Goal: Transaction & Acquisition: Purchase product/service

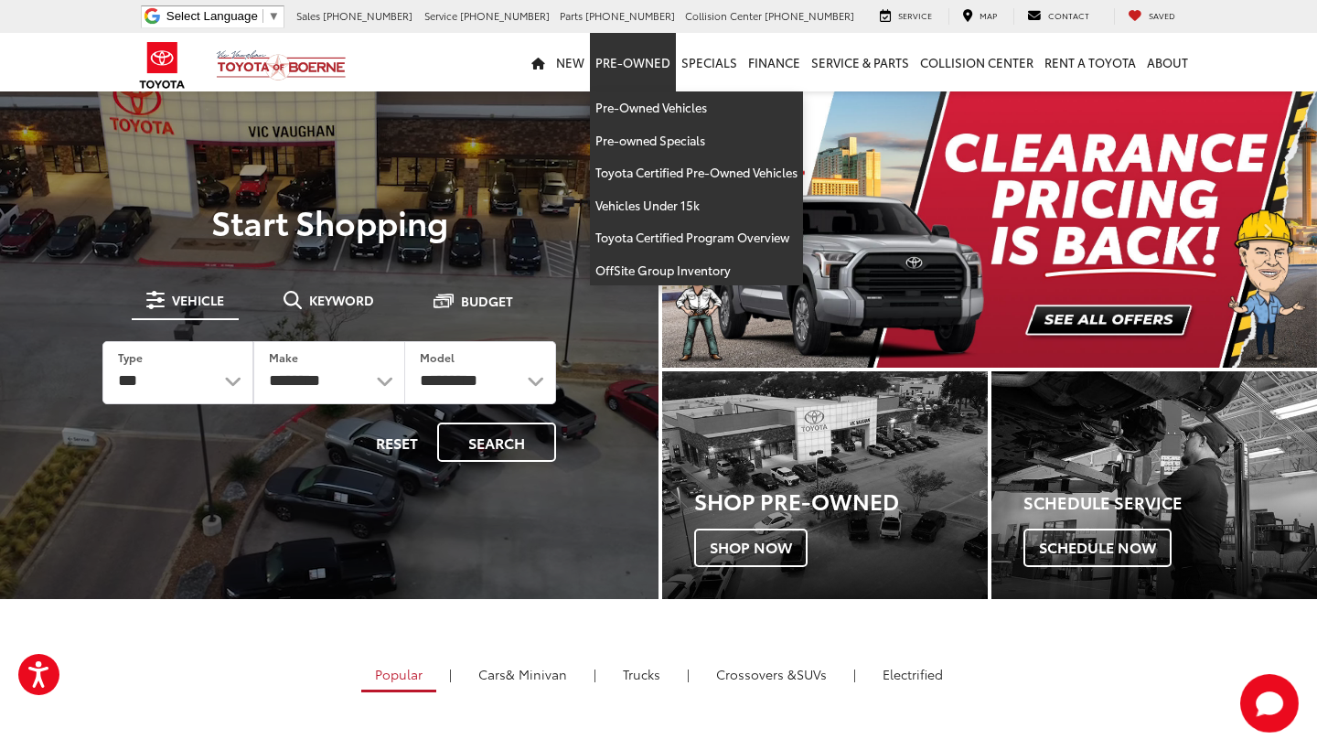
click at [646, 59] on link "Pre-Owned" at bounding box center [633, 62] width 86 height 59
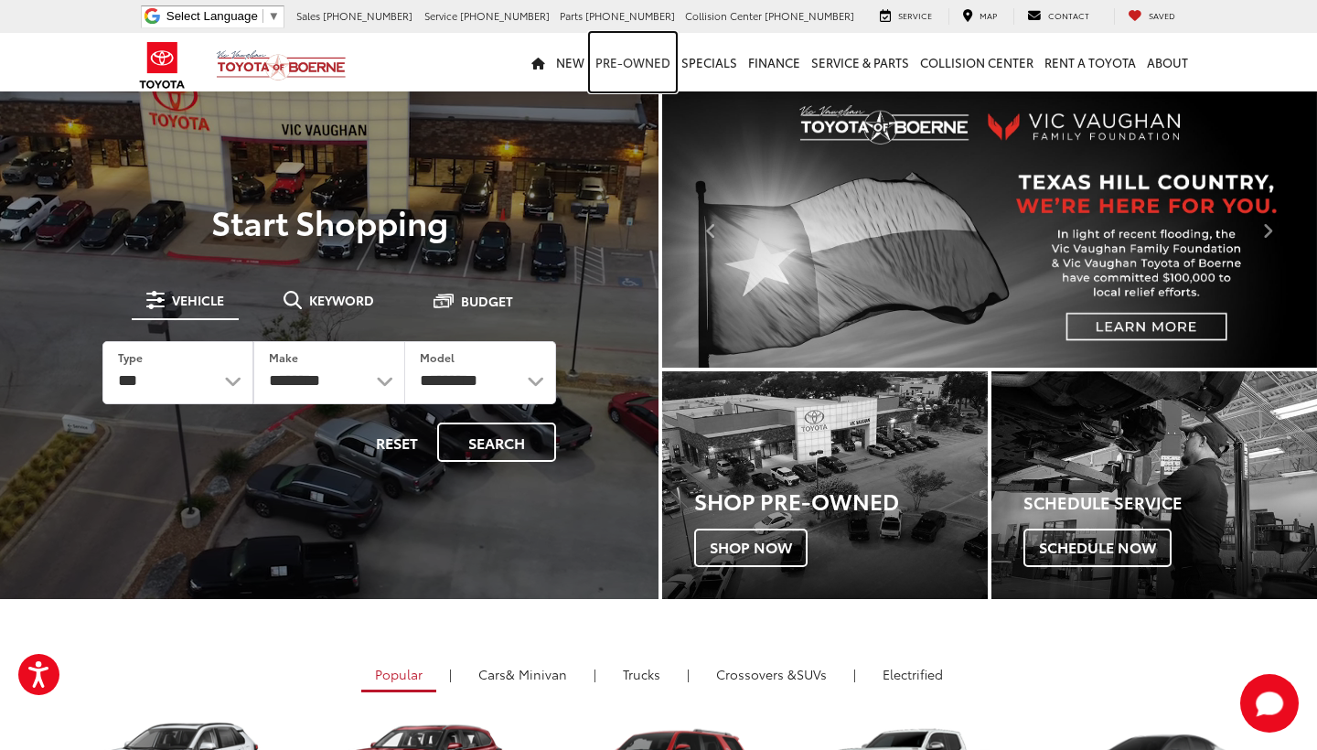
click at [646, 59] on link "Pre-Owned" at bounding box center [633, 62] width 86 height 59
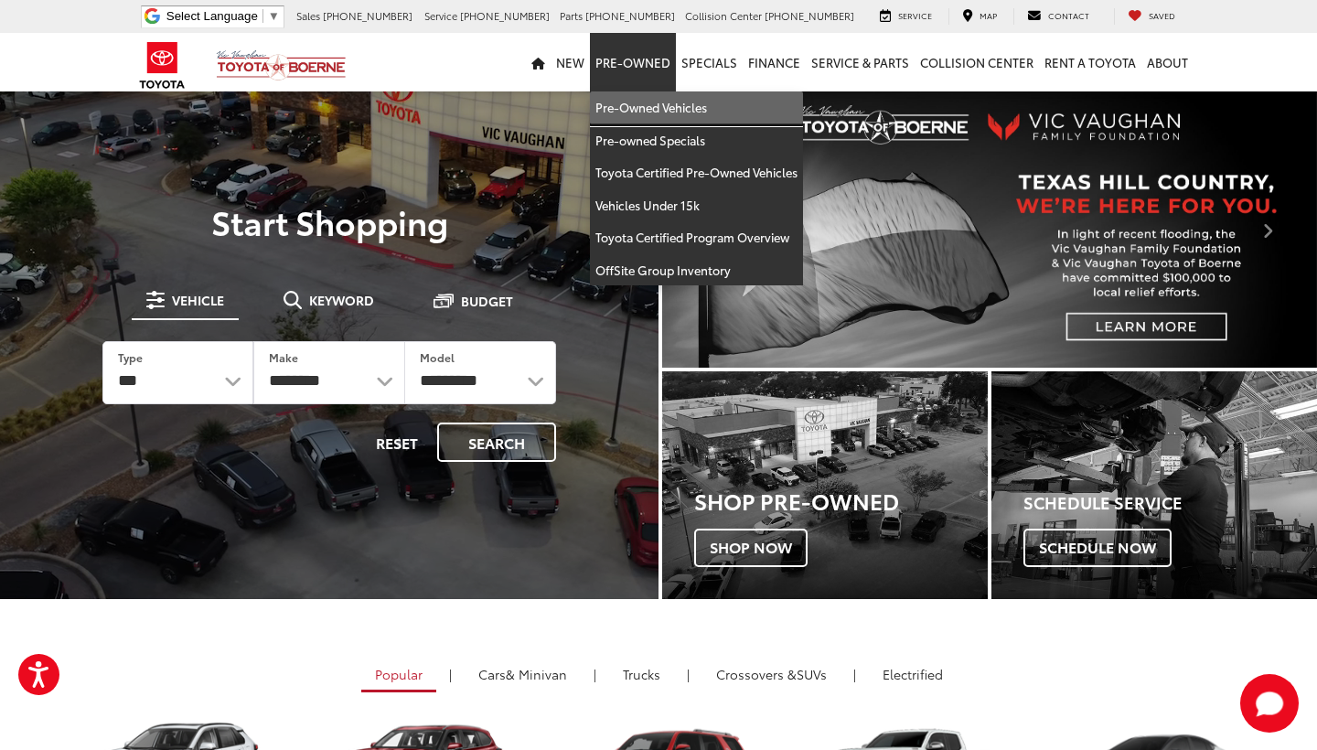
click at [656, 98] on link "Pre-Owned Vehicles" at bounding box center [696, 107] width 213 height 33
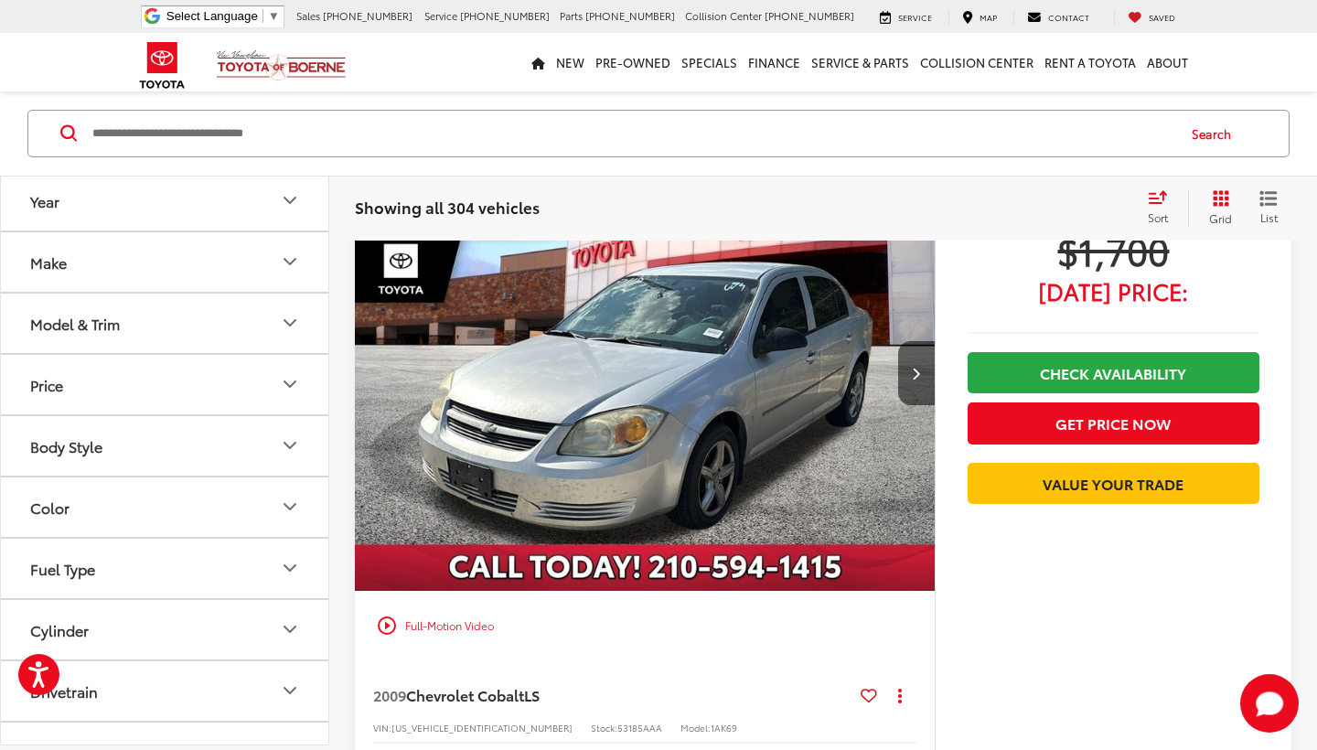
scroll to position [185, 0]
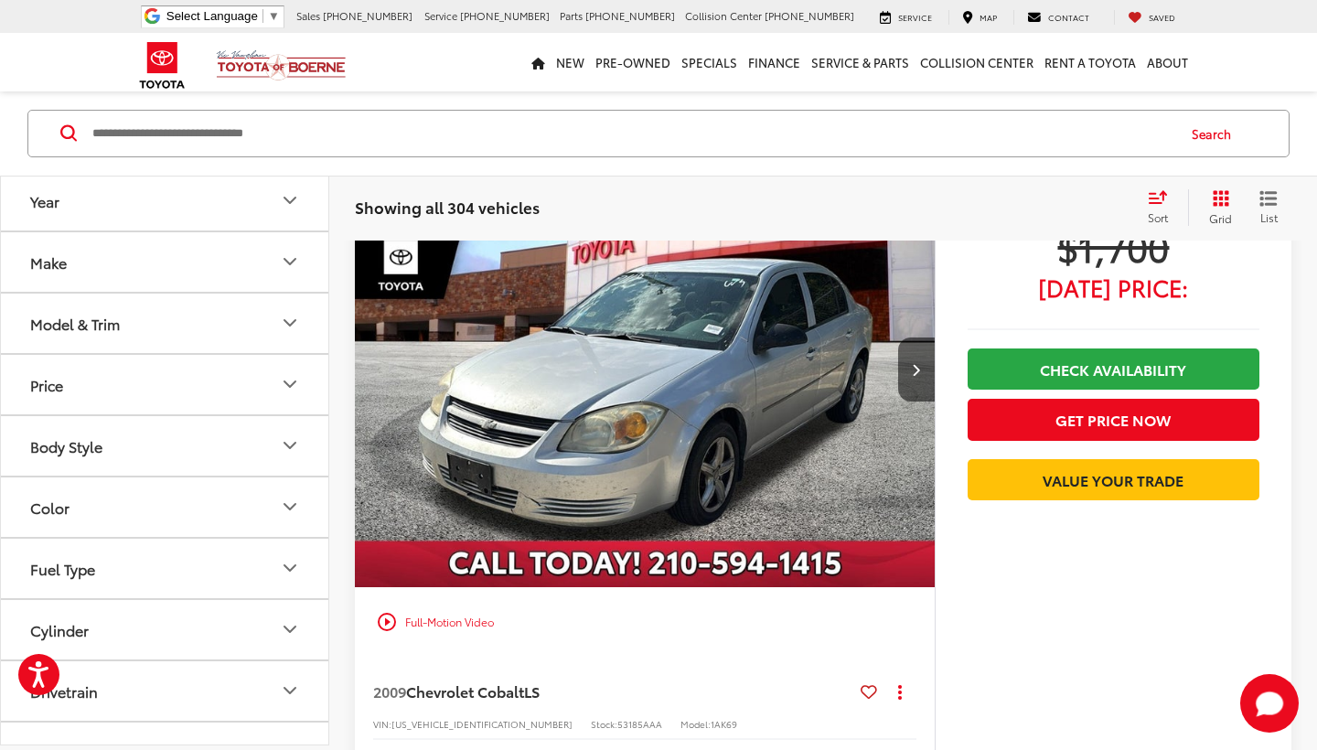
click at [281, 389] on icon "Price" at bounding box center [290, 384] width 22 height 22
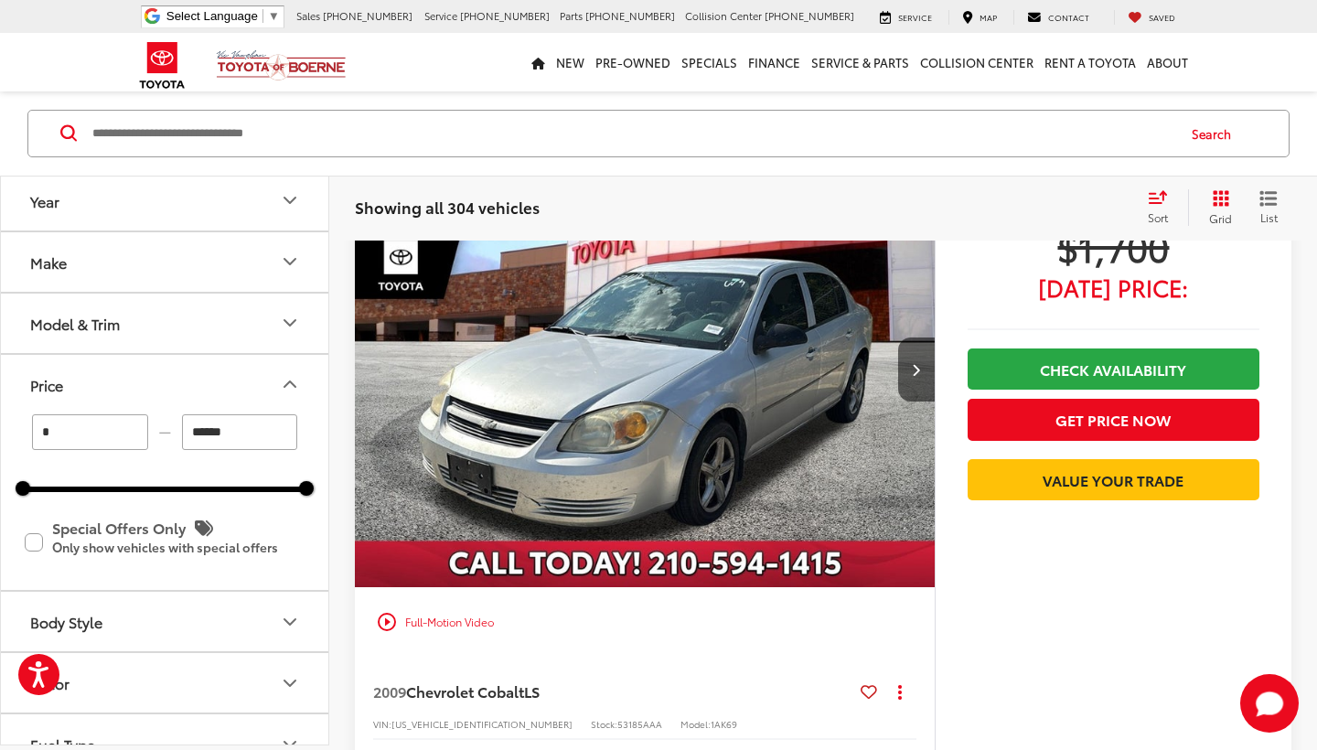
click at [256, 426] on input "******" at bounding box center [240, 432] width 116 height 36
type input "*"
type input "******"
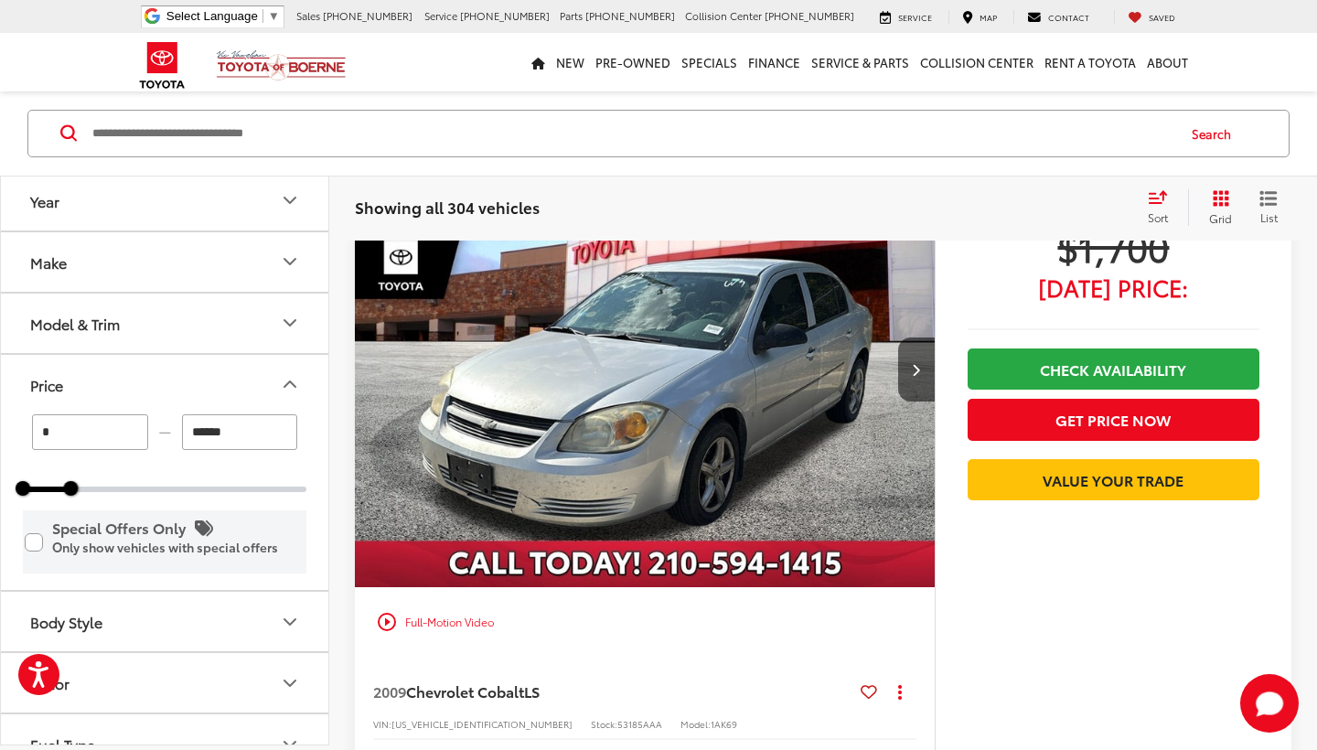
scroll to position [93, 0]
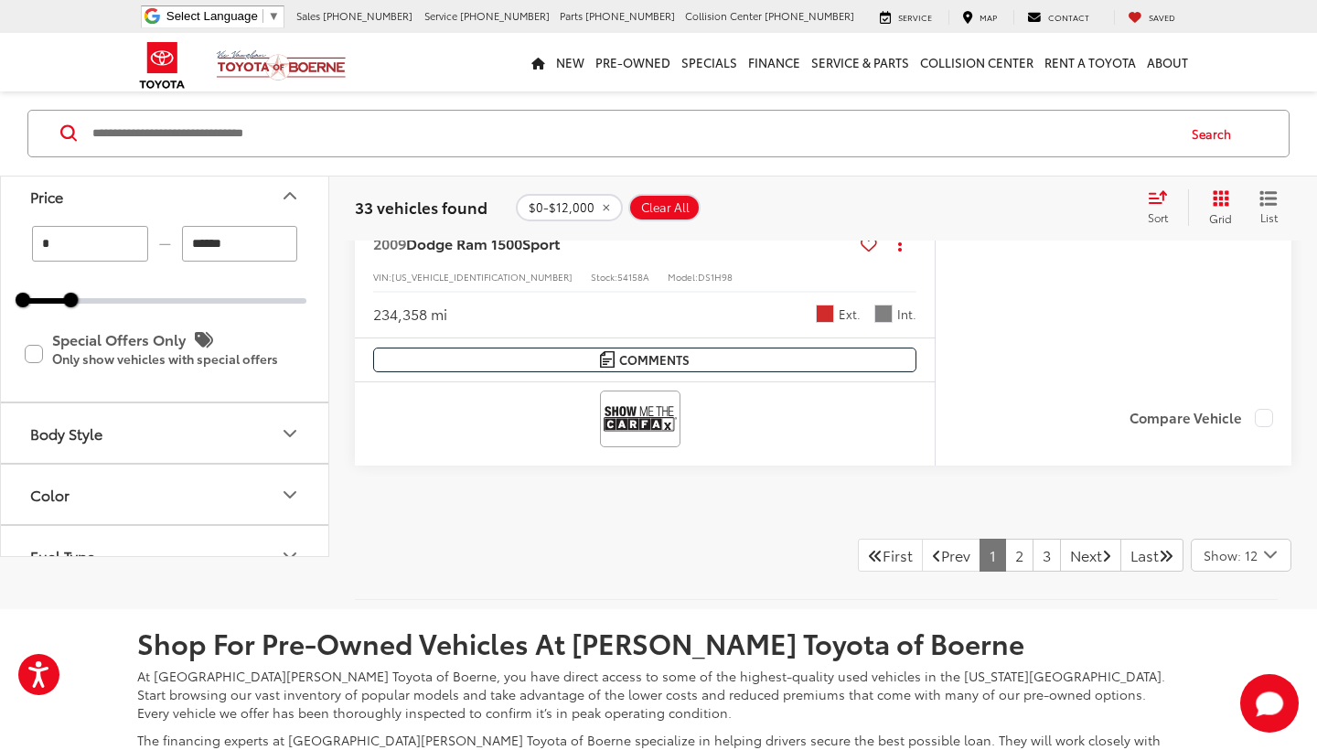
scroll to position [9073, 0]
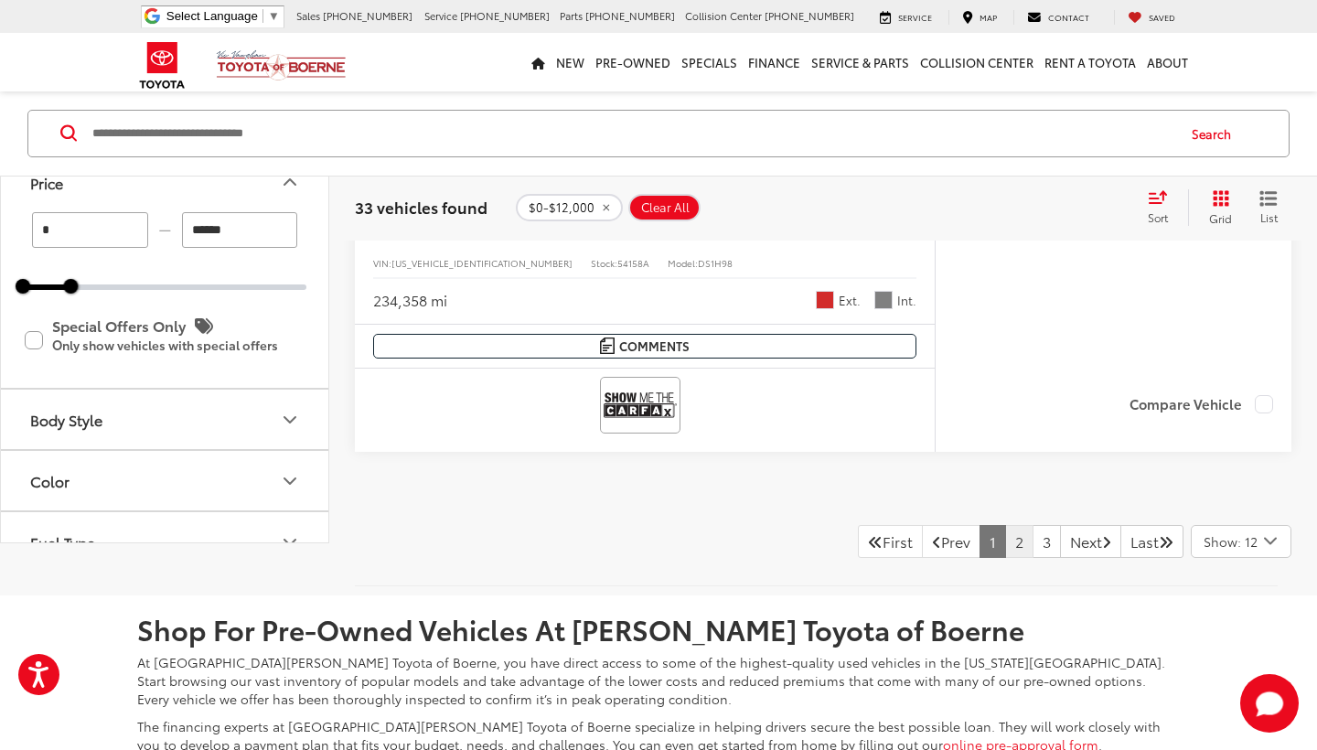
click at [1005, 529] on link "2" at bounding box center [1019, 541] width 28 height 33
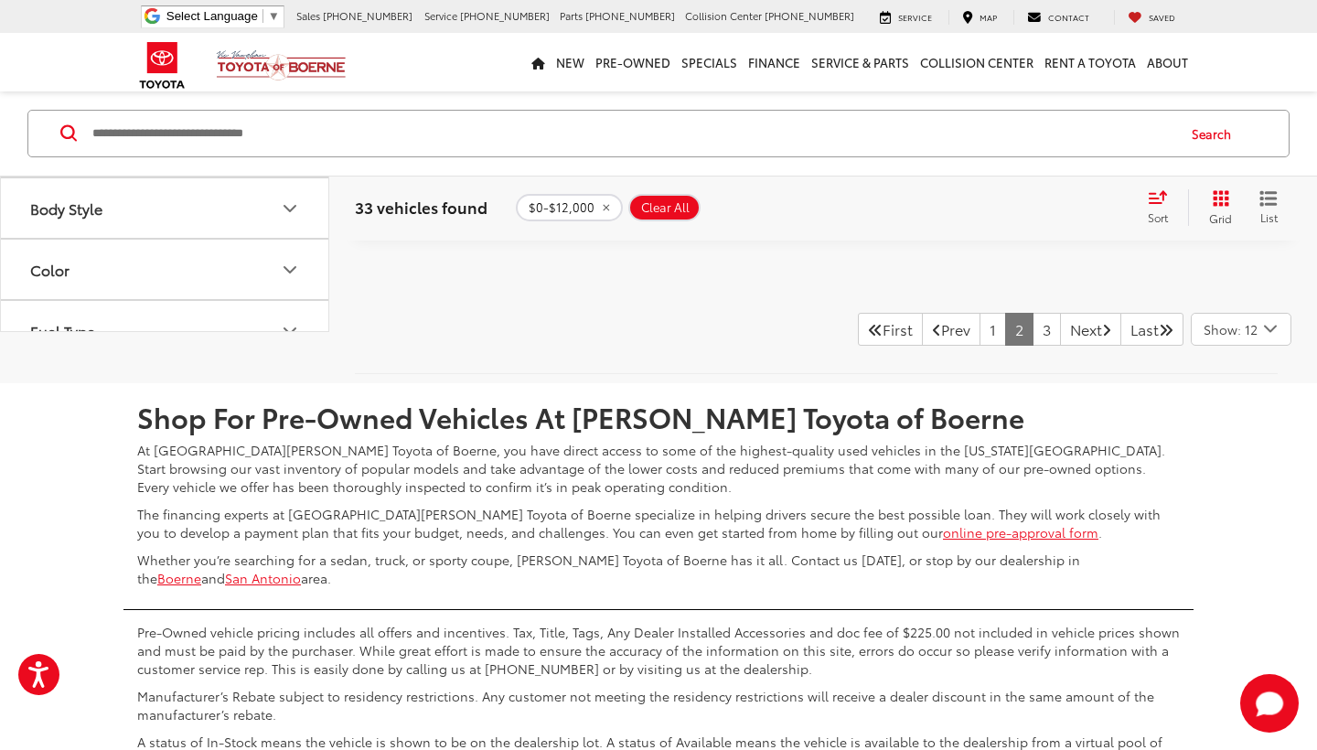
scroll to position [9274, 0]
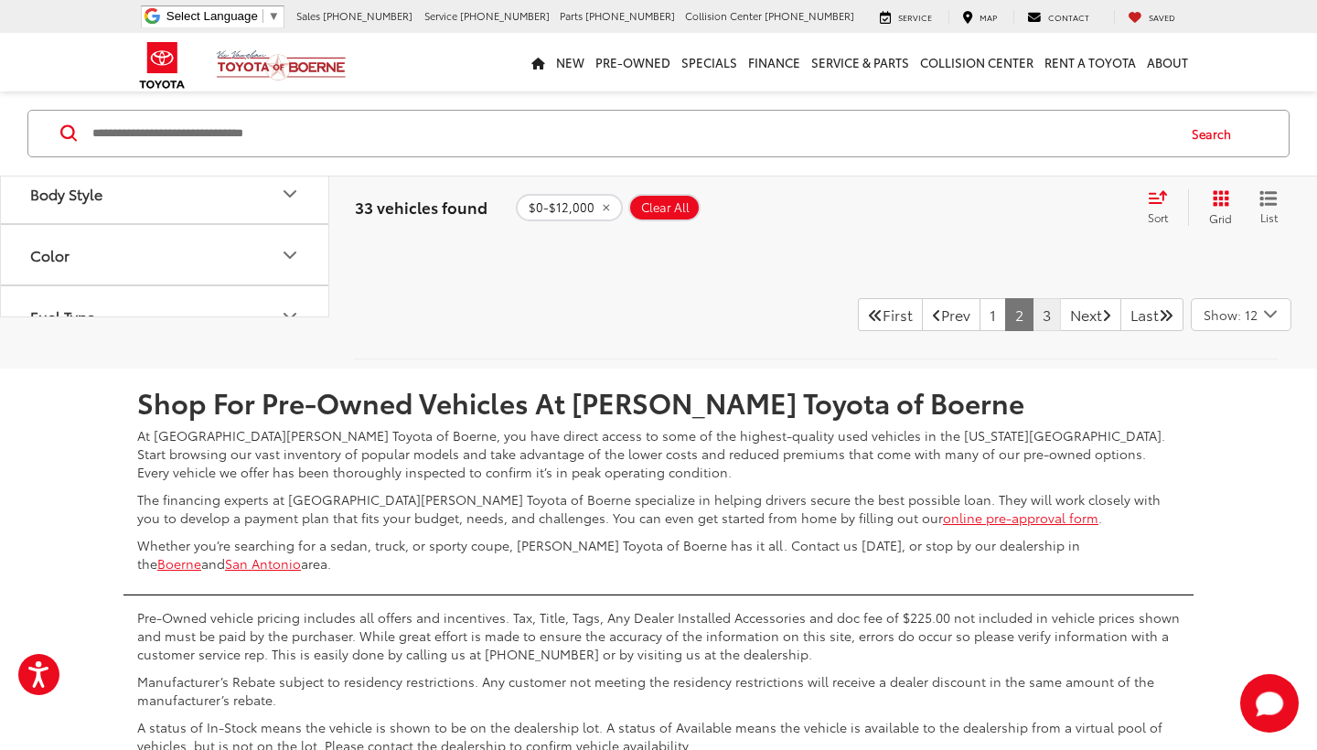
click at [1033, 309] on link "3" at bounding box center [1047, 314] width 28 height 33
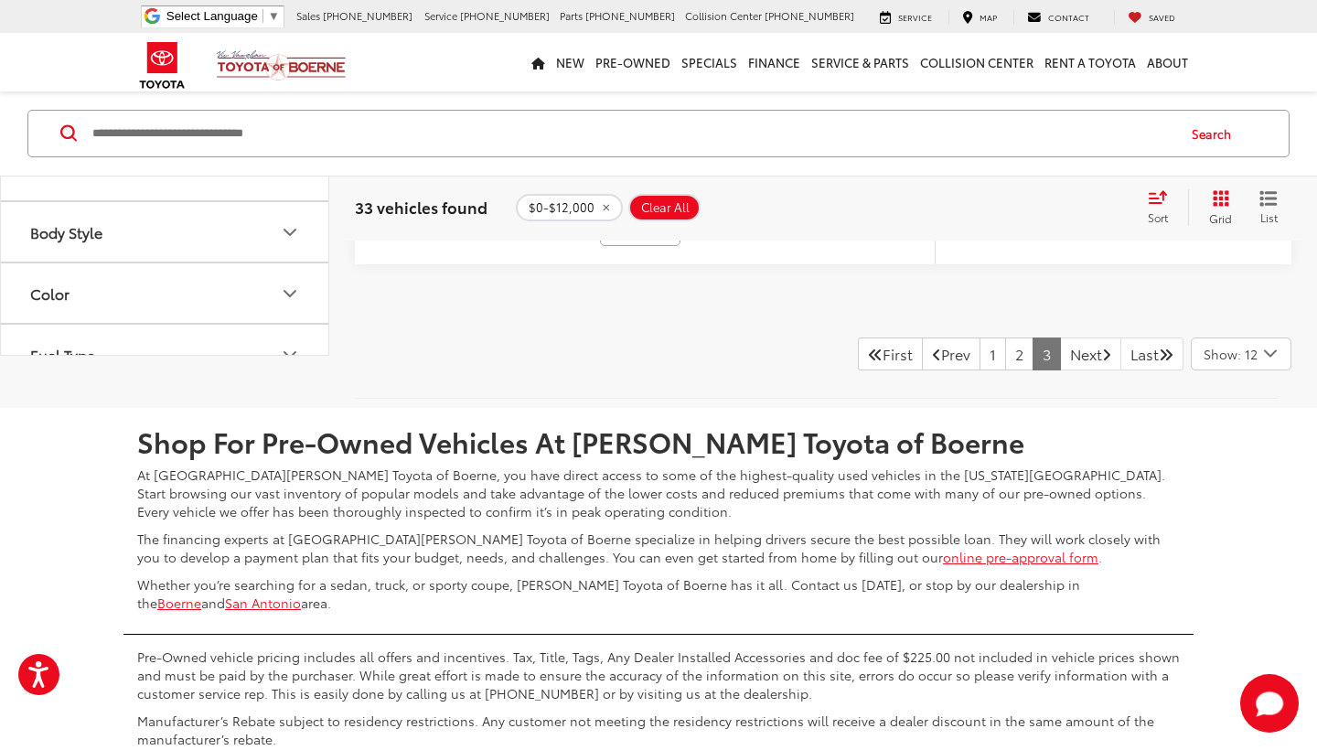
scroll to position [6938, 0]
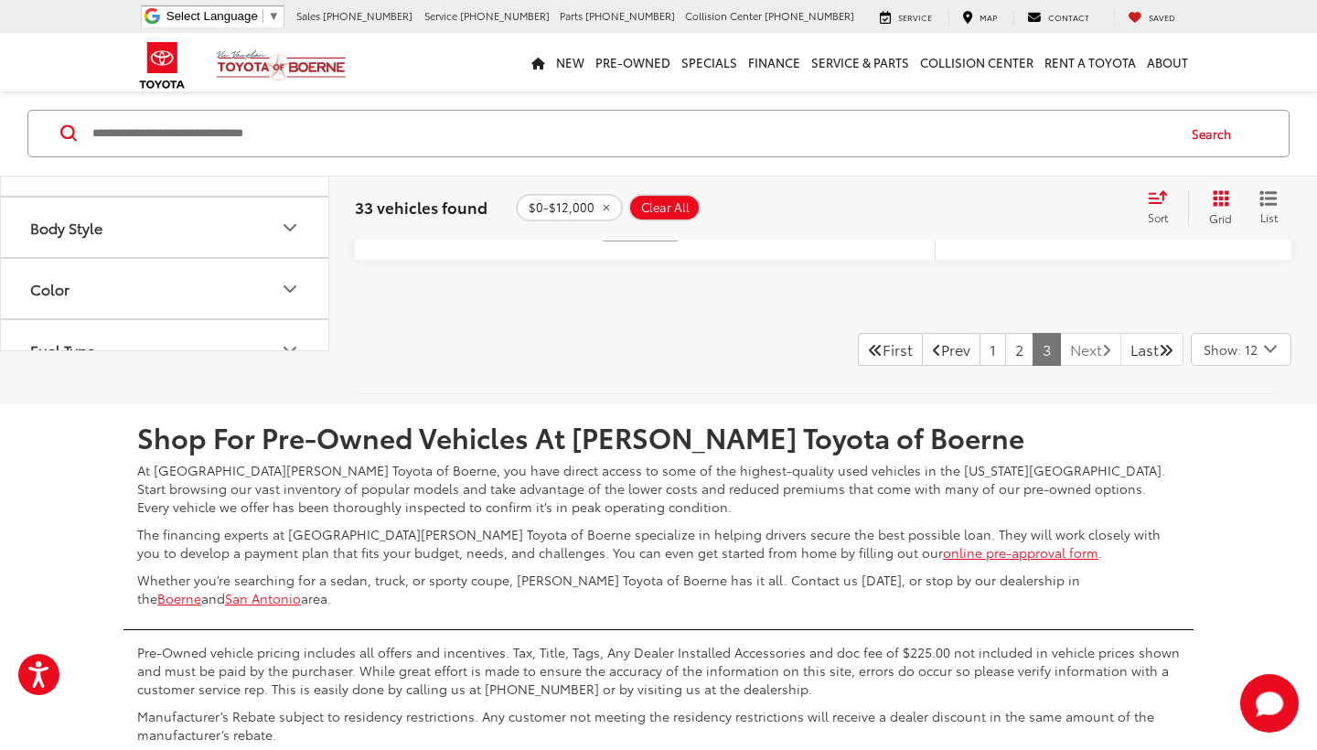
click at [1102, 343] on icon "Next Page" at bounding box center [1106, 349] width 9 height 15
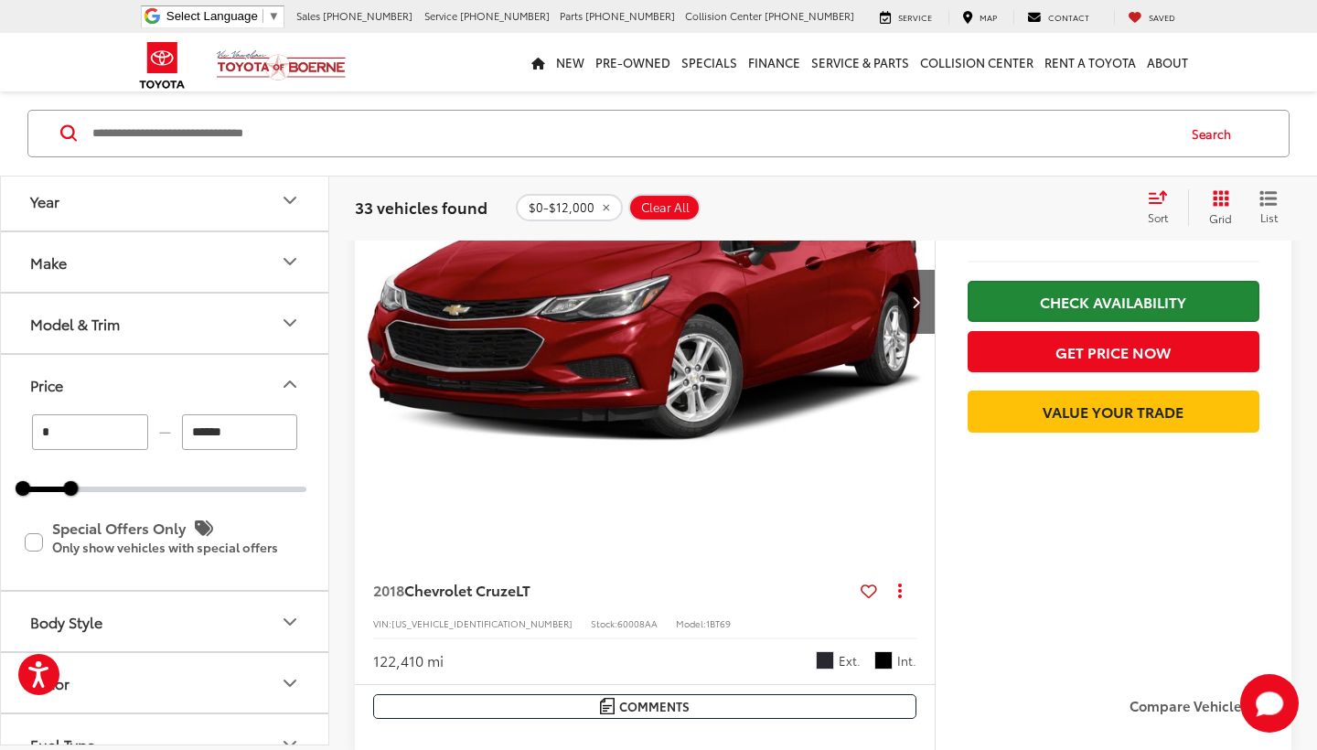
scroll to position [3347, 0]
